Goal: Task Accomplishment & Management: Use online tool/utility

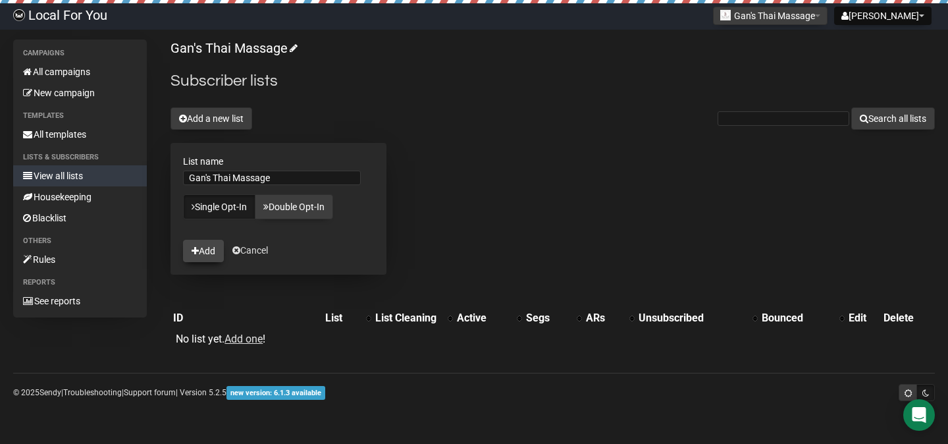
type input "Gan's Thai Massage"
click at [201, 251] on button "Add" at bounding box center [203, 251] width 41 height 22
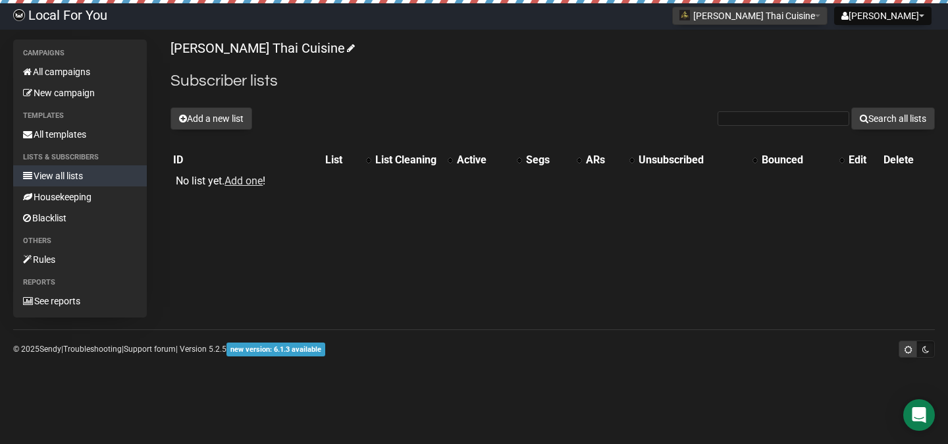
click at [75, 14] on link "Local For You" at bounding box center [60, 16] width 120 height 26
